Goal: Information Seeking & Learning: Check status

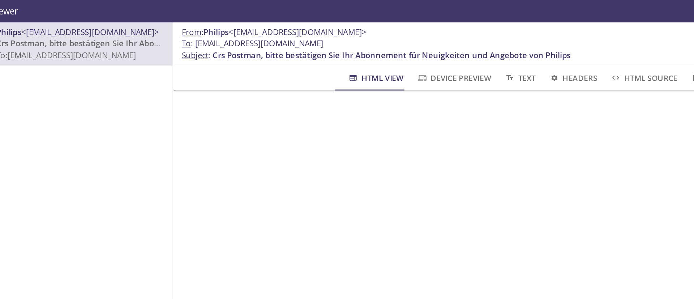
scroll to position [20, 0]
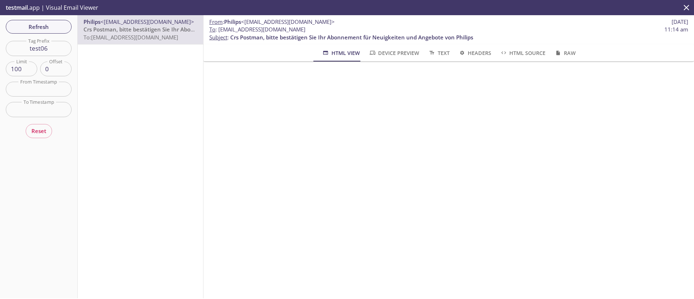
click at [55, 49] on input "test06" at bounding box center [39, 48] width 66 height 15
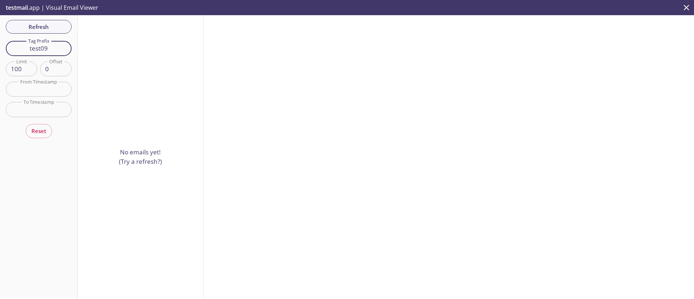
click at [57, 47] on input "test09" at bounding box center [39, 48] width 66 height 15
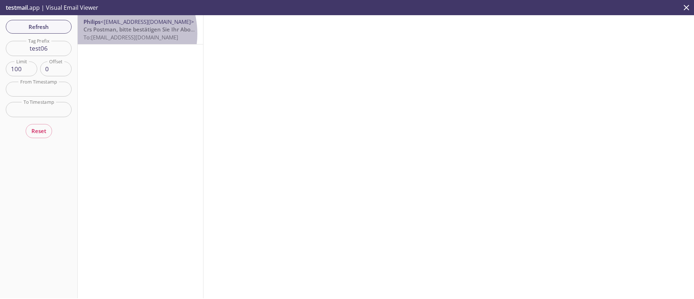
click at [113, 34] on span "To: [EMAIL_ADDRESS][DOMAIN_NAME]" at bounding box center [130, 37] width 95 height 7
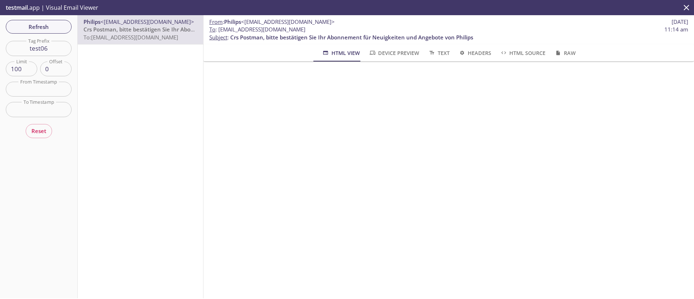
click at [225, 28] on span "To : [EMAIL_ADDRESS][DOMAIN_NAME]" at bounding box center [257, 30] width 96 height 8
copy span "udie2e"
click at [56, 48] on input "test06" at bounding box center [39, 48] width 66 height 15
type input "test09"
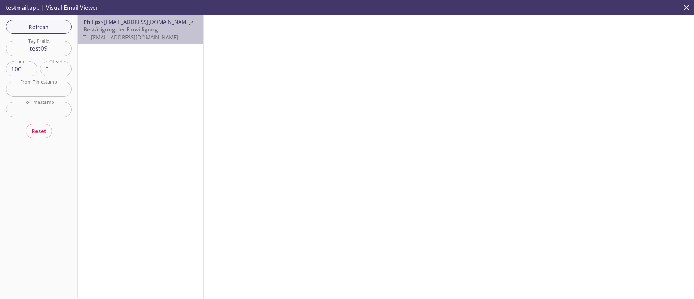
click at [164, 29] on p "Bestätigung der Einwilligung To: [EMAIL_ADDRESS][DOMAIN_NAME]" at bounding box center [140, 34] width 114 height 16
